Goal: Task Accomplishment & Management: Use online tool/utility

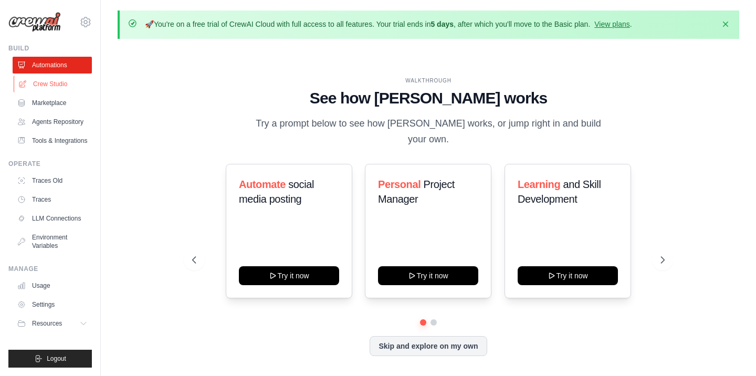
click at [59, 83] on link "Crew Studio" at bounding box center [53, 84] width 79 height 17
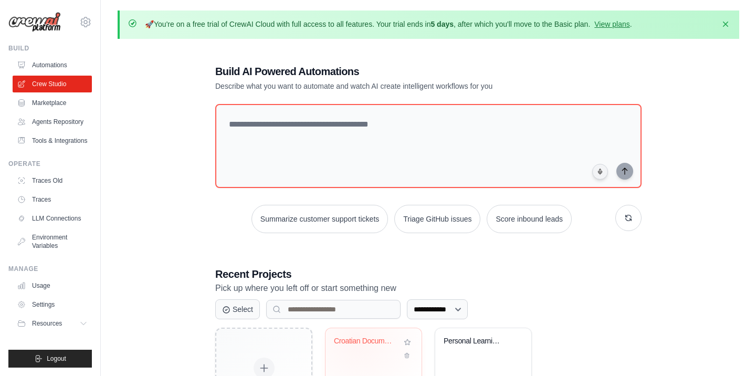
click at [358, 337] on div "Croatian Document Translator" at bounding box center [366, 340] width 64 height 9
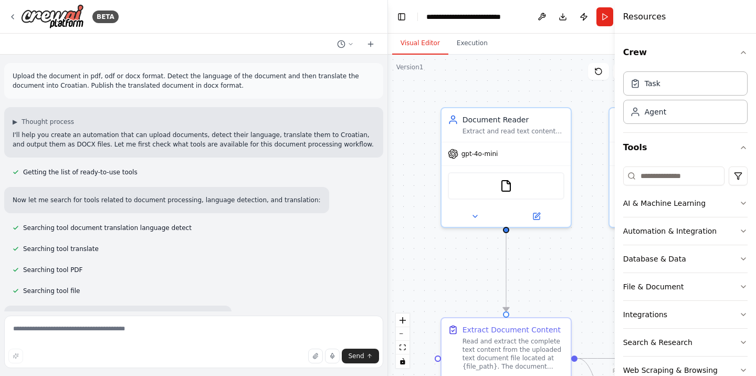
scroll to position [7865, 0]
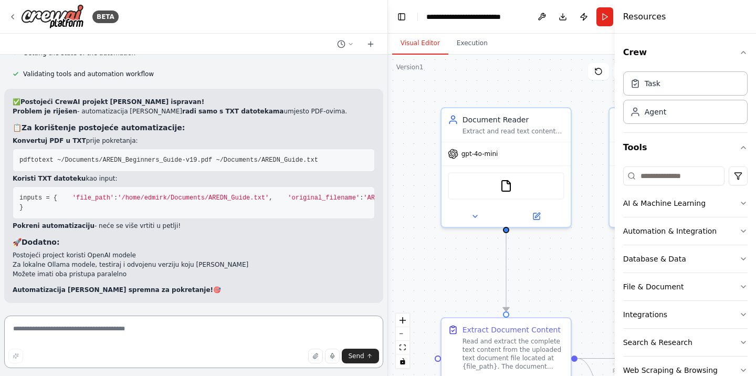
click at [213, 328] on textarea at bounding box center [193, 341] width 379 height 52
click at [113, 330] on textarea at bounding box center [193, 341] width 379 height 52
click at [16, 334] on textarea "**********" at bounding box center [193, 341] width 379 height 52
click at [122, 330] on textarea "**********" at bounding box center [193, 341] width 379 height 52
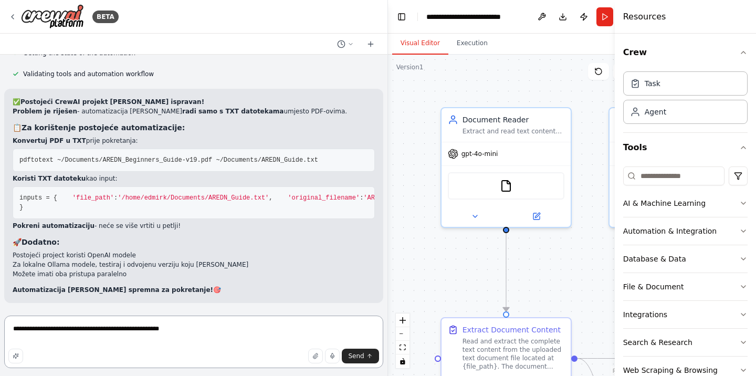
paste textarea "**********"
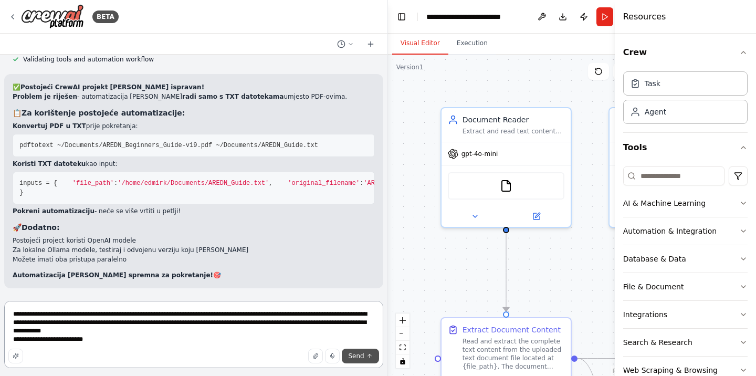
type textarea "**********"
click at [367, 360] on button "Send" at bounding box center [360, 356] width 37 height 15
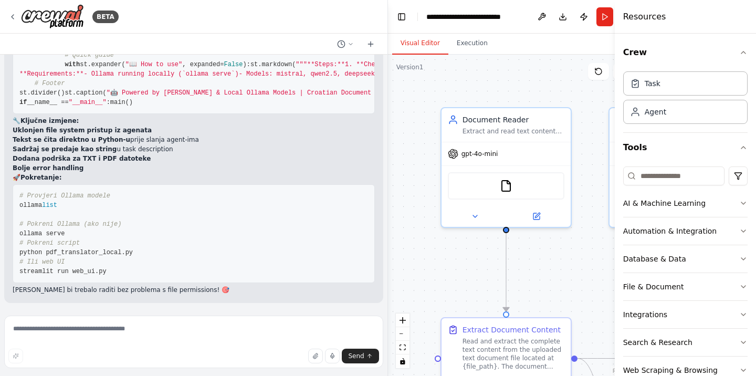
scroll to position [9465, 0]
drag, startPoint x: 17, startPoint y: 225, endPoint x: 152, endPoint y: 290, distance: 149.5
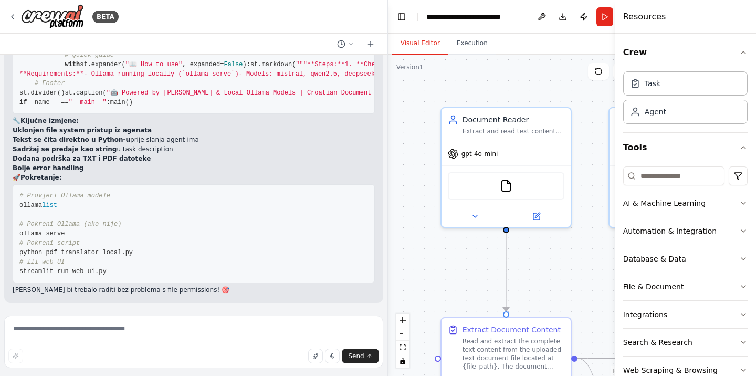
scroll to position [10156, 0]
drag, startPoint x: 21, startPoint y: 102, endPoint x: 216, endPoint y: 242, distance: 239.9
copy code "import os import tempfile from pathlib import Path from crewai import Agent, Ta…"
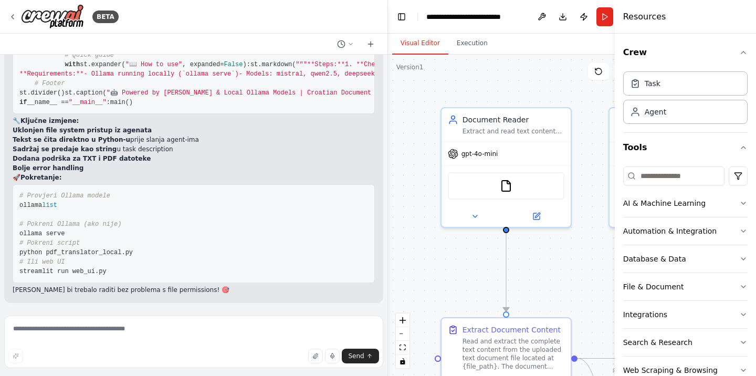
drag, startPoint x: 57, startPoint y: 149, endPoint x: 142, endPoint y: 150, distance: 84.5
copy code "pdf_translator_local.py"
drag, startPoint x: 21, startPoint y: 96, endPoint x: 237, endPoint y: 211, distance: 244.7
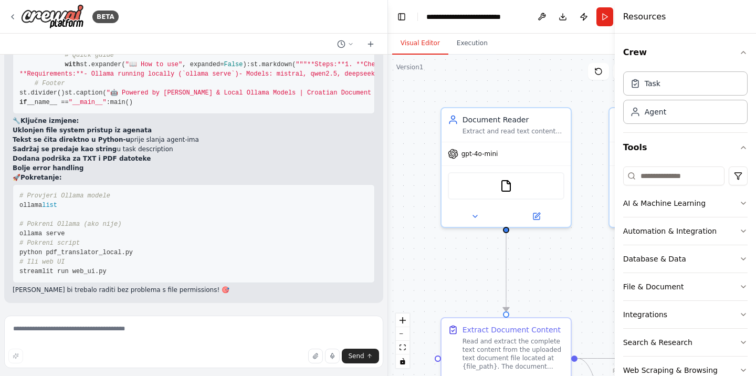
copy code "import streamlit as st import tempfile import os from pathlib import Path # Imp…"
drag, startPoint x: 94, startPoint y: 142, endPoint x: 127, endPoint y: 143, distance: 33.1
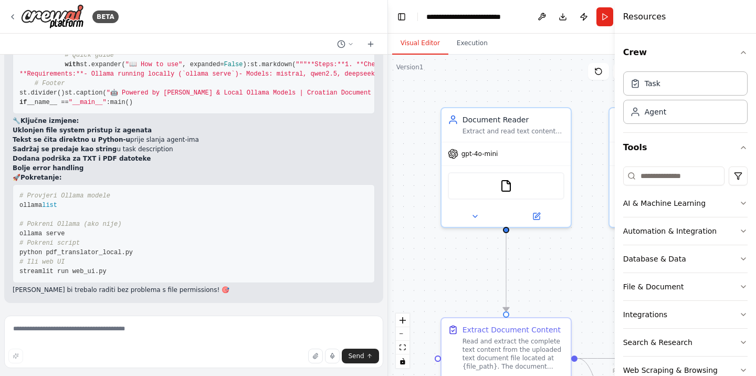
copy code "web_ui.py"
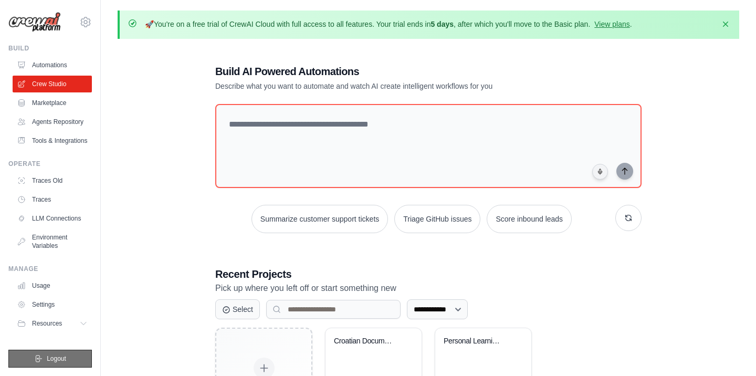
click at [64, 363] on span "Logout" at bounding box center [56, 358] width 19 height 8
